Goal: Navigation & Orientation: Find specific page/section

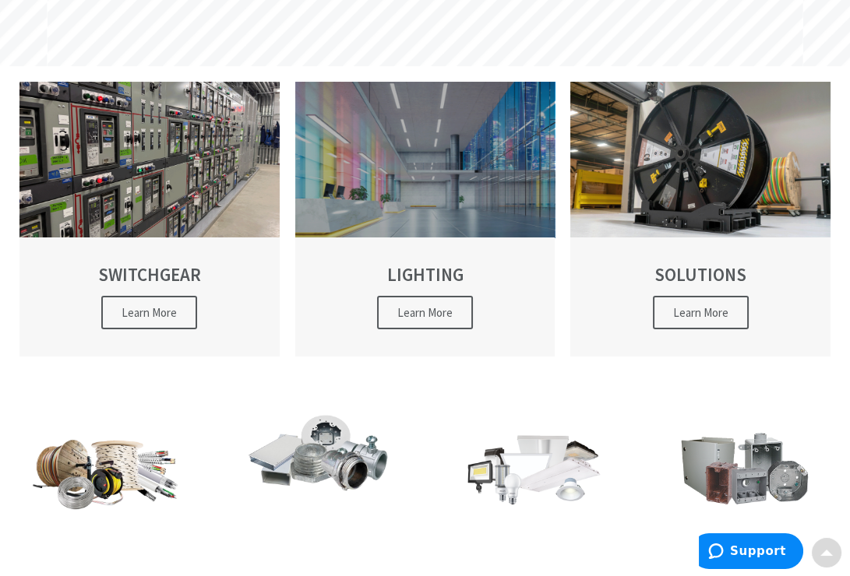
scroll to position [354, 0]
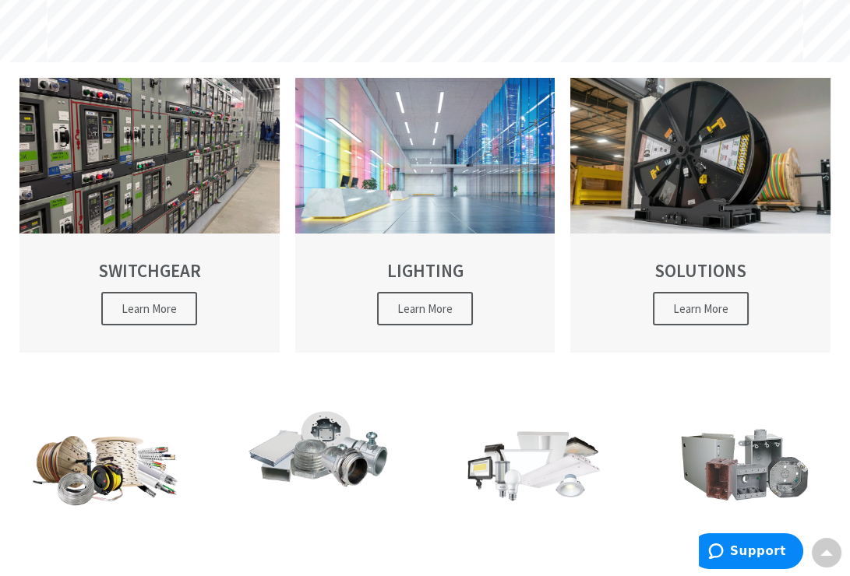
click at [123, 460] on img at bounding box center [105, 466] width 157 height 92
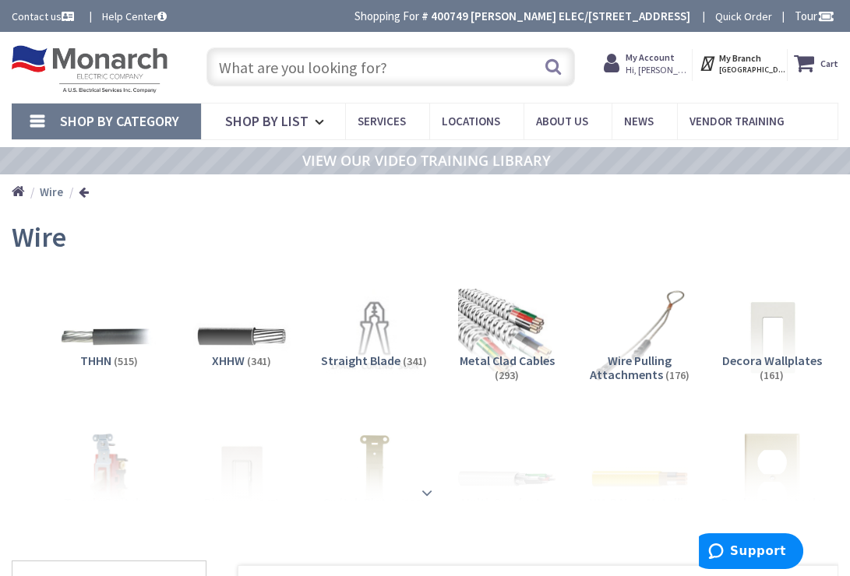
click at [428, 492] on strong at bounding box center [426, 492] width 19 height 17
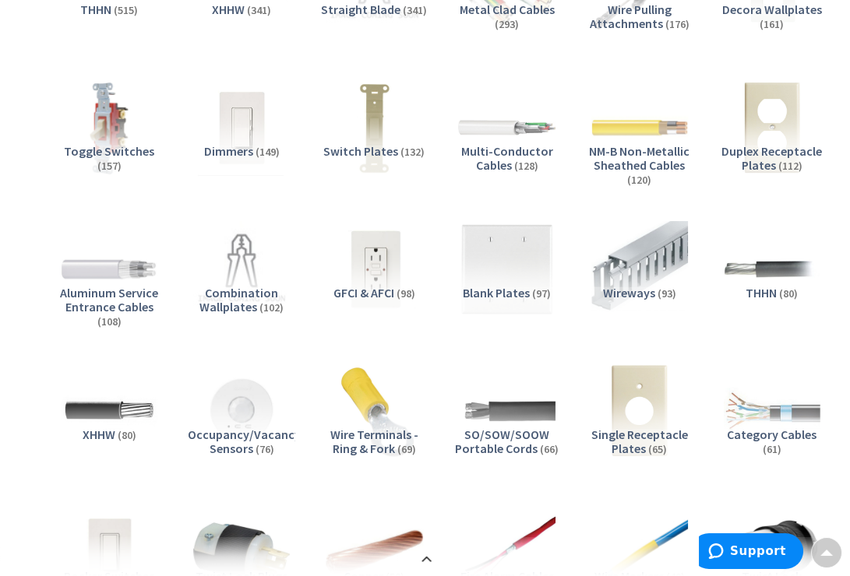
scroll to position [355, 0]
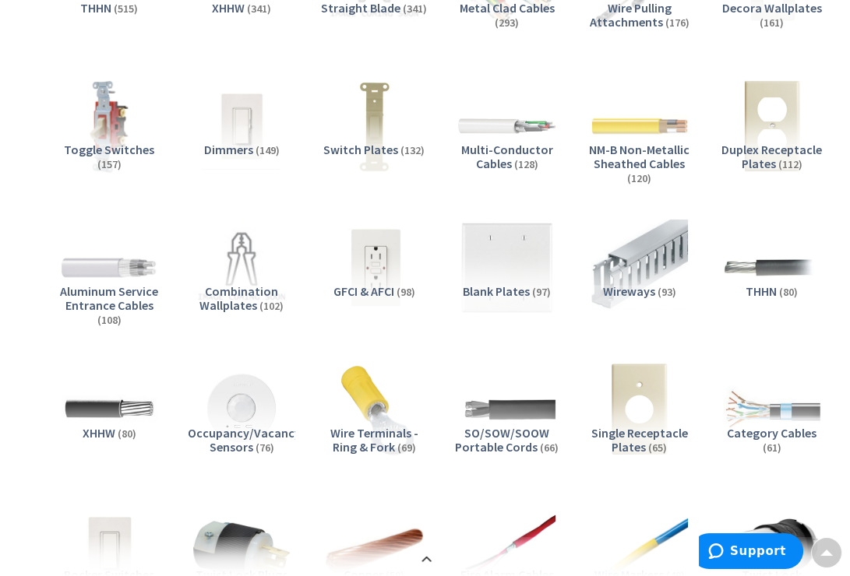
type input "[STREET_ADDRESS]"
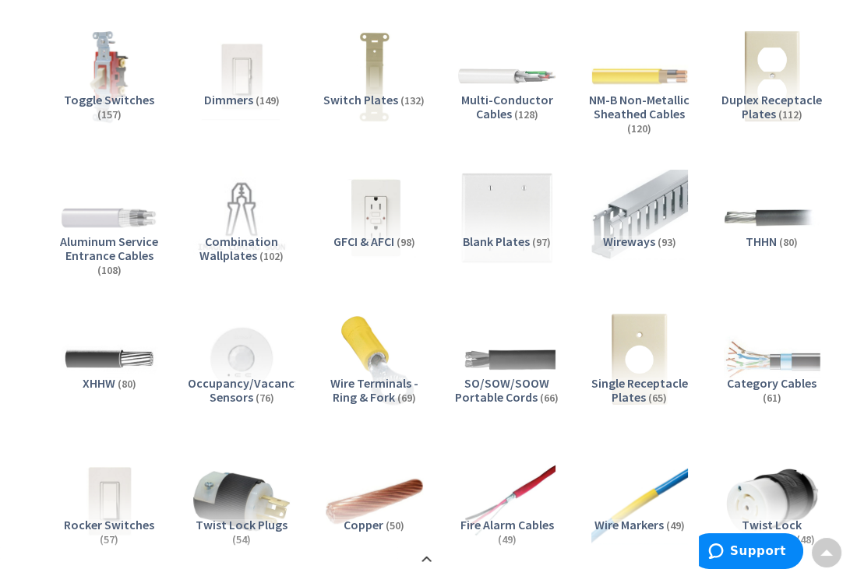
scroll to position [497, 0]
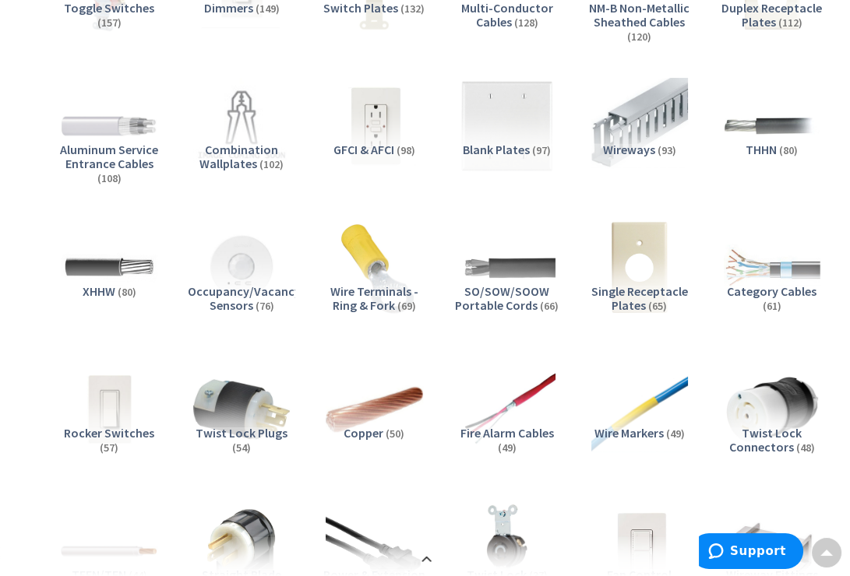
click at [106, 429] on span "Rocker Switches" at bounding box center [109, 433] width 90 height 16
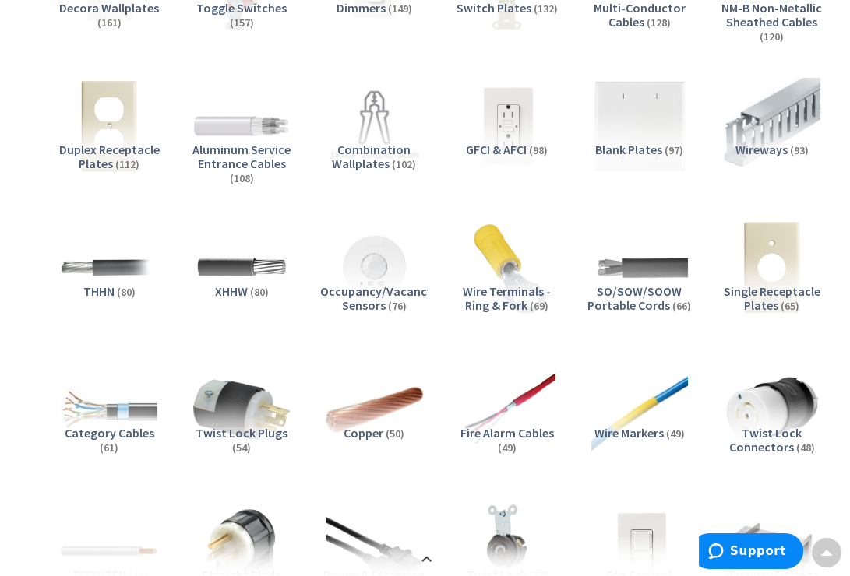
scroll to position [2707, 0]
